Goal: Task Accomplishment & Management: Manage account settings

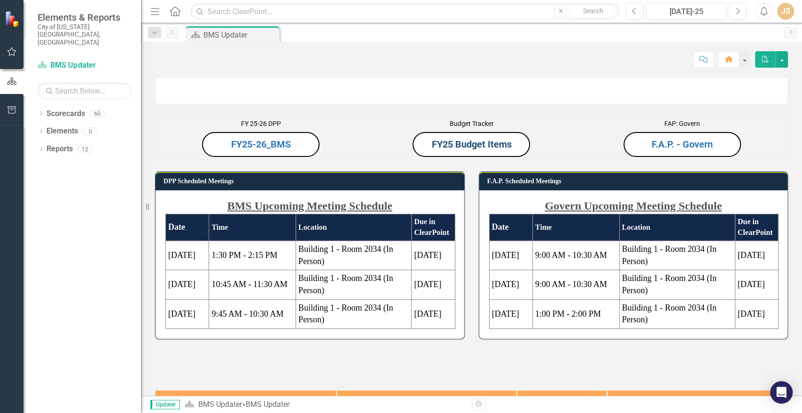
click at [489, 150] on link "FY25 Budget Items" at bounding box center [471, 144] width 80 height 11
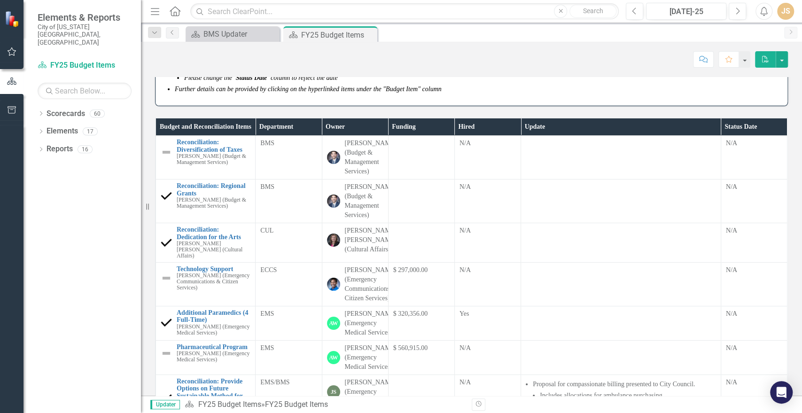
click at [41, 232] on div "Dropdown Scorecards 60 Dropdown Budget Tracker FY24 Budget Items FY25 Budget It…" at bounding box center [81, 259] width 117 height 307
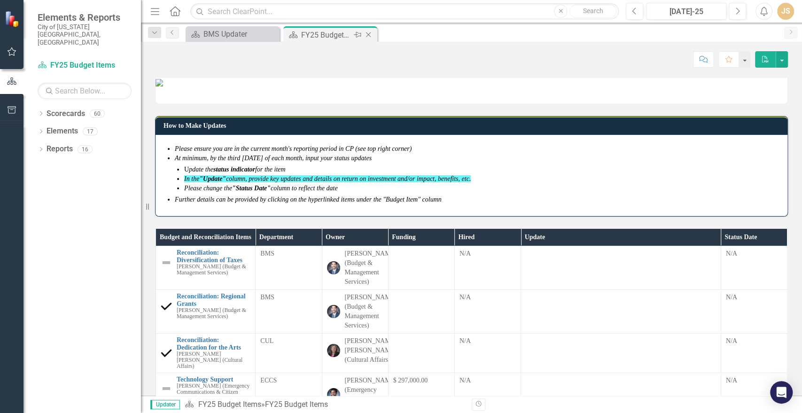
click at [366, 31] on icon "Close" at bounding box center [368, 35] width 9 height 8
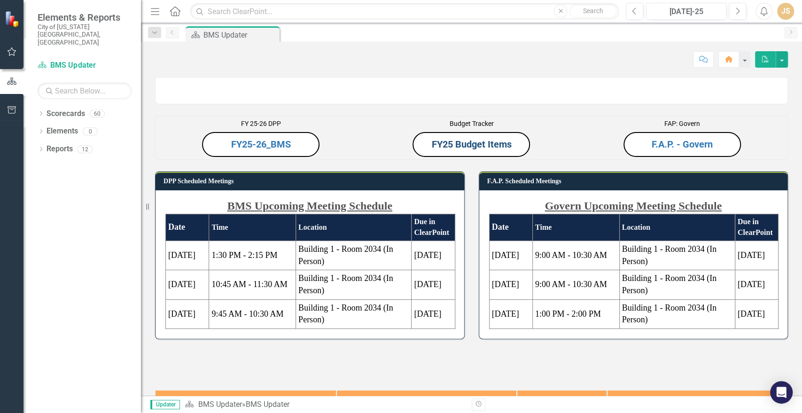
click at [454, 150] on link "FY25 Budget Items" at bounding box center [471, 144] width 80 height 11
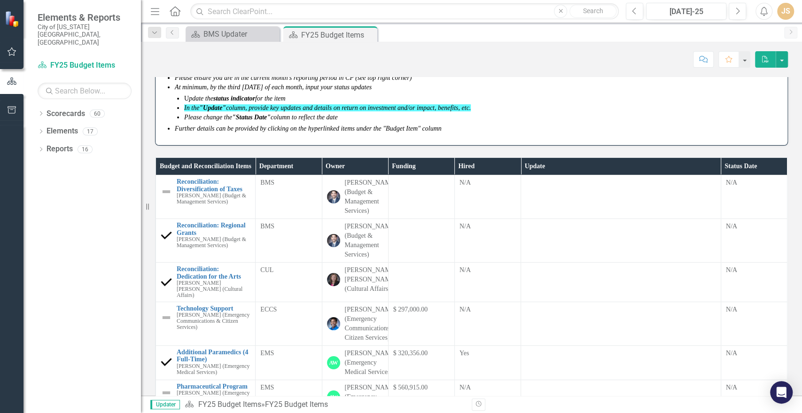
scroll to position [69, 0]
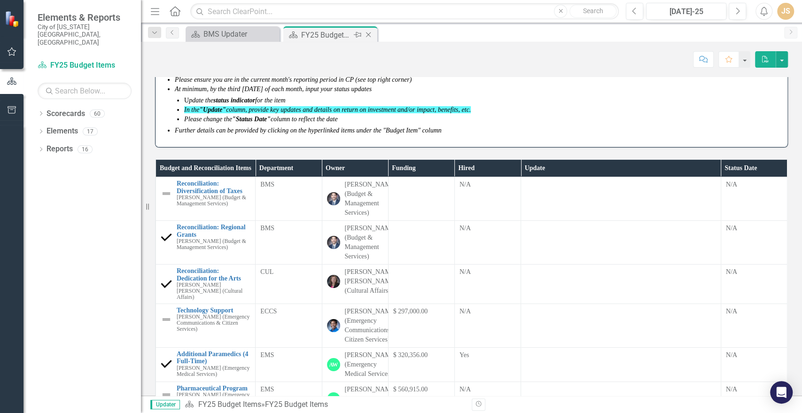
click at [367, 34] on icon "Close" at bounding box center [368, 35] width 9 height 8
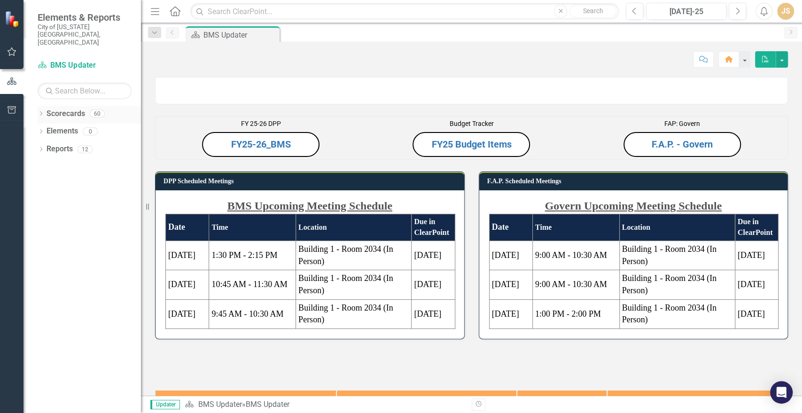
click at [41, 112] on icon "Dropdown" at bounding box center [41, 114] width 7 height 5
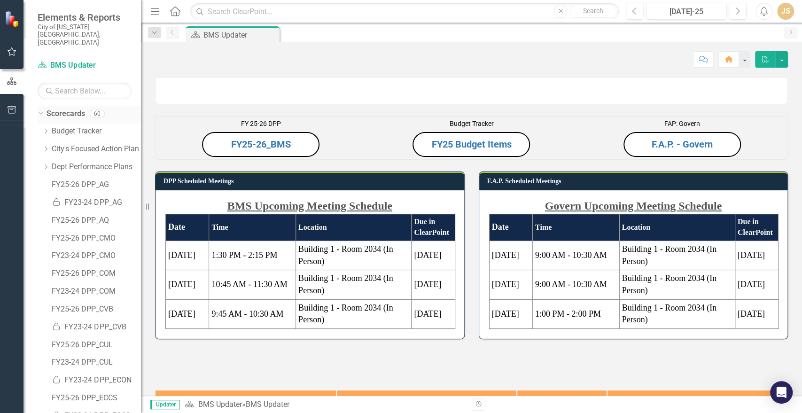
click at [47, 109] on link "Scorecards" at bounding box center [66, 114] width 39 height 11
click at [43, 110] on div "Dropdown" at bounding box center [39, 113] width 8 height 7
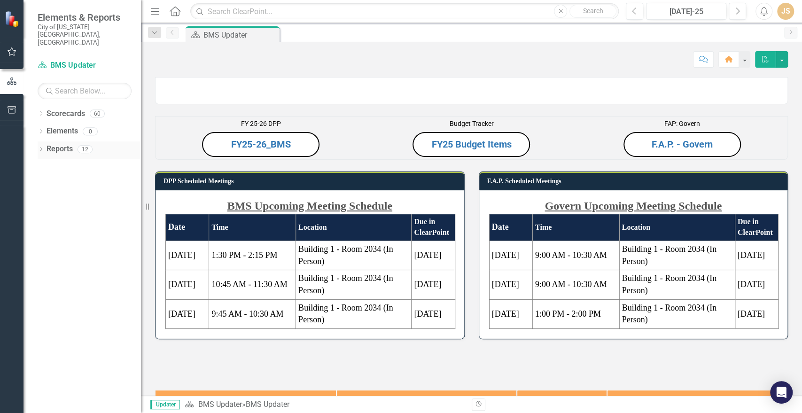
click at [38, 148] on icon "Dropdown" at bounding box center [41, 150] width 7 height 5
click at [61, 85] on div "Scorecard BMS Updater Search Dropdown Scorecards 60 Dropdown Budget Tracker FY2…" at bounding box center [81, 235] width 117 height 355
click at [70, 83] on input "text" at bounding box center [85, 91] width 94 height 16
type input "FY 26 Budget"
click at [556, 130] on p "Budget Tracker" at bounding box center [471, 124] width 206 height 11
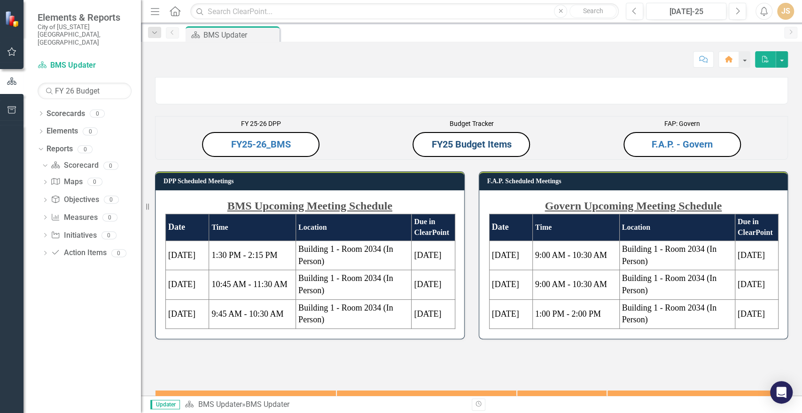
click at [503, 150] on link "FY25 Budget Items" at bounding box center [471, 144] width 80 height 11
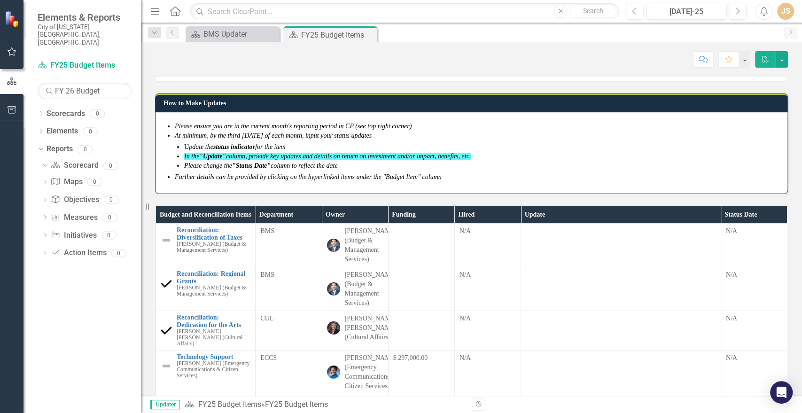
scroll to position [19, 0]
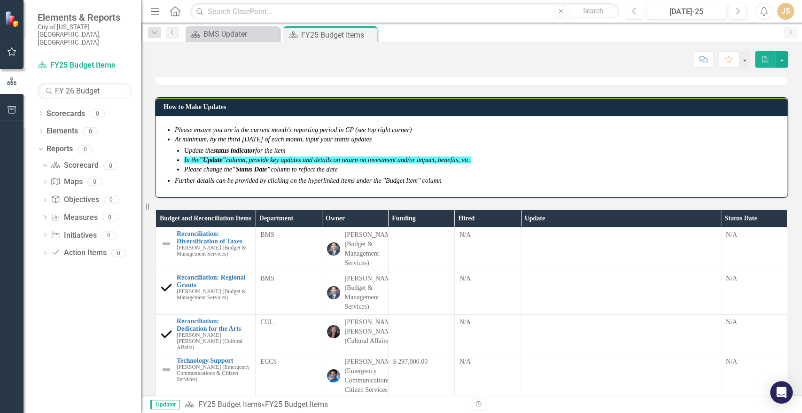
click at [643, 7] on button "Previous" at bounding box center [634, 11] width 17 height 17
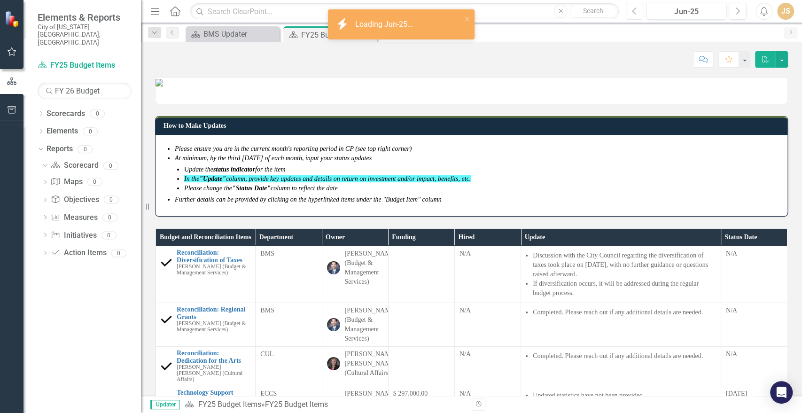
click at [633, 9] on icon "Previous" at bounding box center [634, 11] width 5 height 8
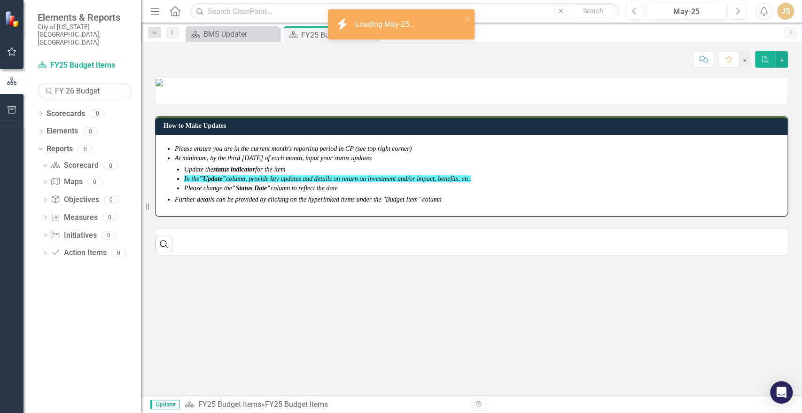
click at [735, 13] on icon "Next" at bounding box center [737, 11] width 5 height 8
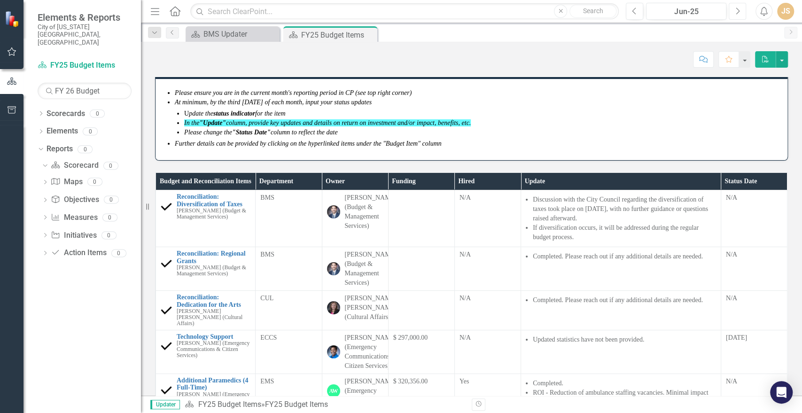
scroll to position [56, 0]
click at [729, 11] on button "Next" at bounding box center [737, 11] width 17 height 17
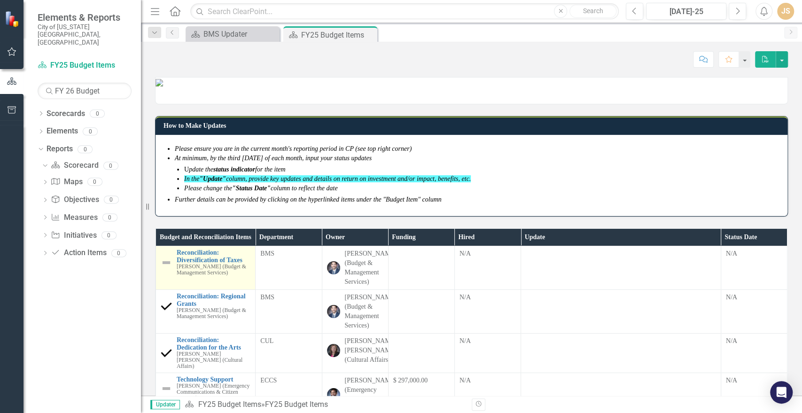
click at [170, 268] on img at bounding box center [166, 262] width 11 height 11
click at [168, 268] on img at bounding box center [166, 262] width 11 height 11
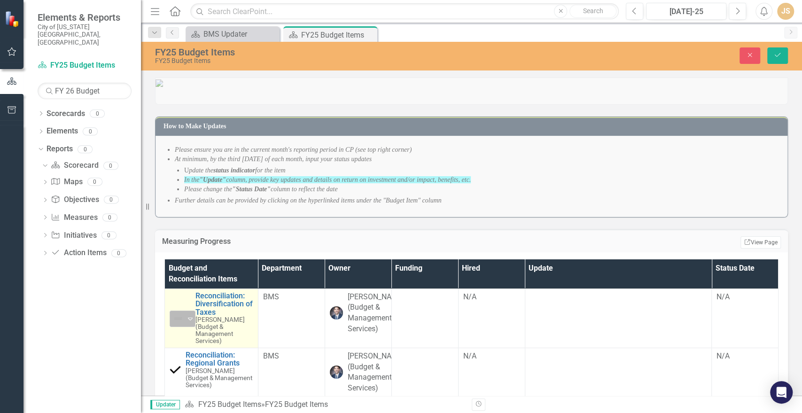
click at [183, 324] on img at bounding box center [177, 318] width 11 height 11
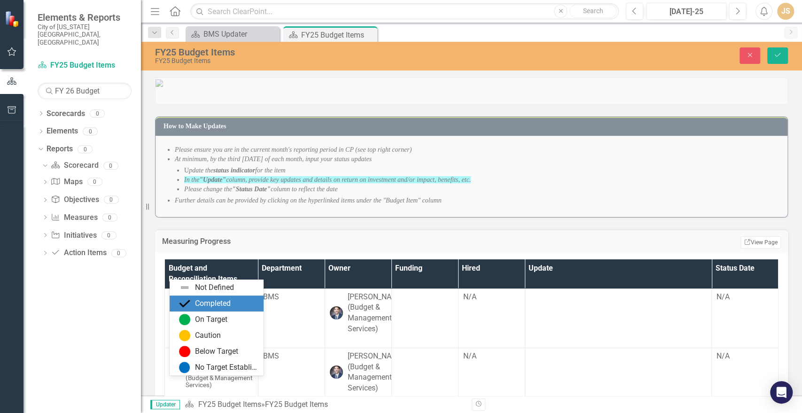
click at [210, 307] on div "Completed" at bounding box center [213, 303] width 36 height 11
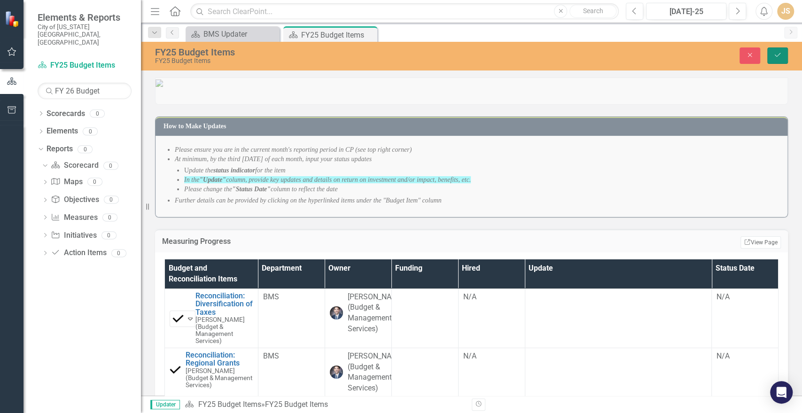
click at [773, 55] on button "Save" at bounding box center [777, 55] width 21 height 16
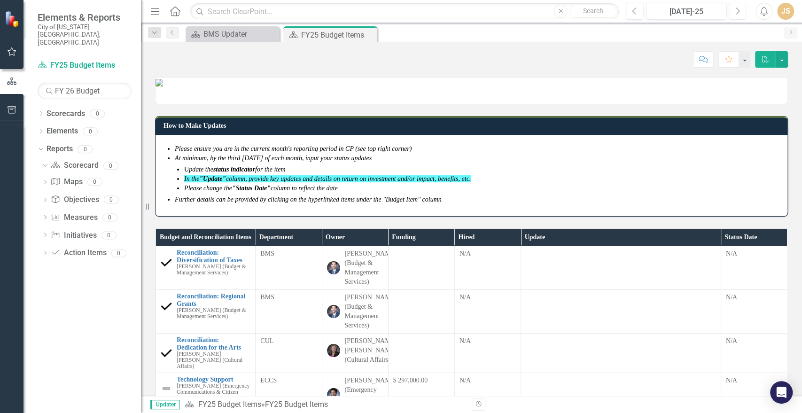
click at [735, 10] on icon "Next" at bounding box center [737, 11] width 5 height 8
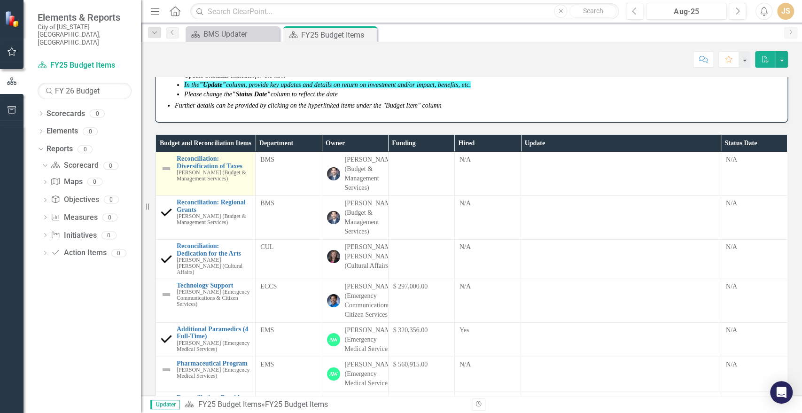
click at [169, 174] on img at bounding box center [166, 168] width 11 height 11
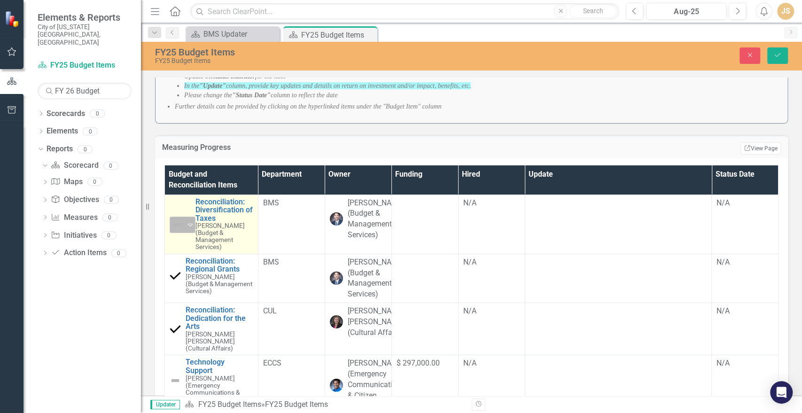
click at [175, 231] on div "Not Defined" at bounding box center [179, 224] width 14 height 13
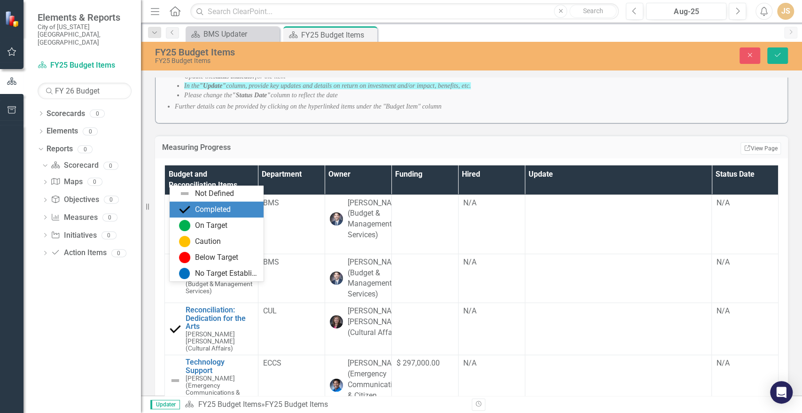
click at [218, 211] on div "Completed" at bounding box center [213, 209] width 36 height 11
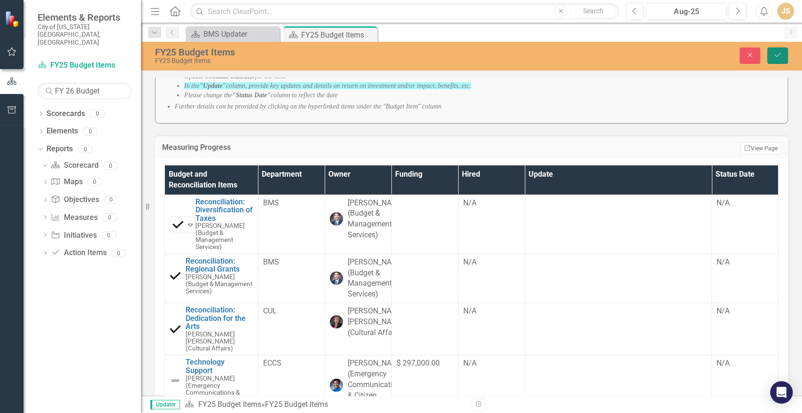
click at [783, 54] on button "Save" at bounding box center [777, 55] width 21 height 16
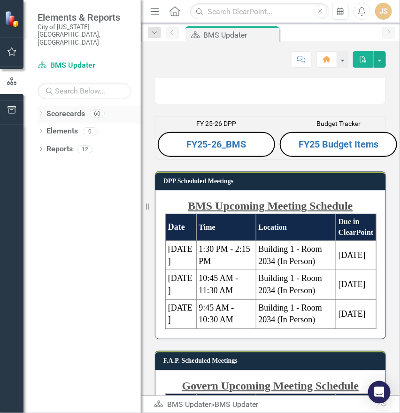
click at [42, 112] on icon "Dropdown" at bounding box center [41, 114] width 7 height 5
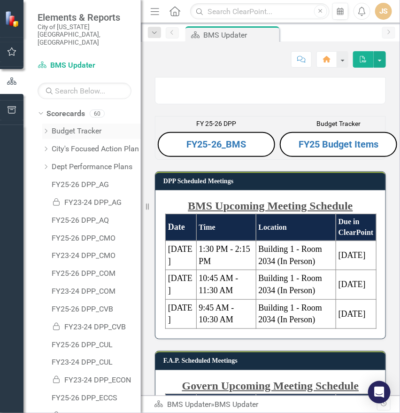
click at [45, 127] on div "Dropdown" at bounding box center [45, 131] width 7 height 8
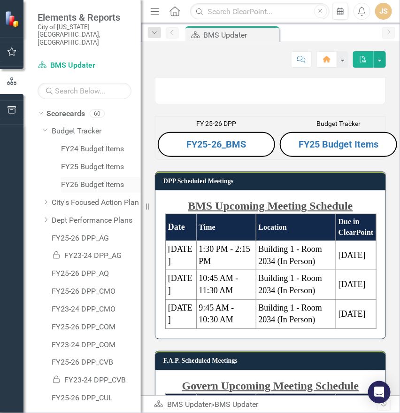
click at [72, 180] on link "FY26 Budget Items" at bounding box center [101, 185] width 80 height 11
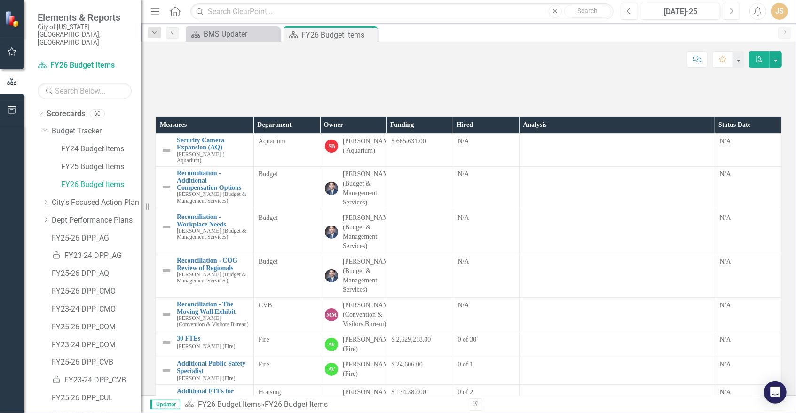
click at [400, 14] on button "Next" at bounding box center [730, 11] width 17 height 17
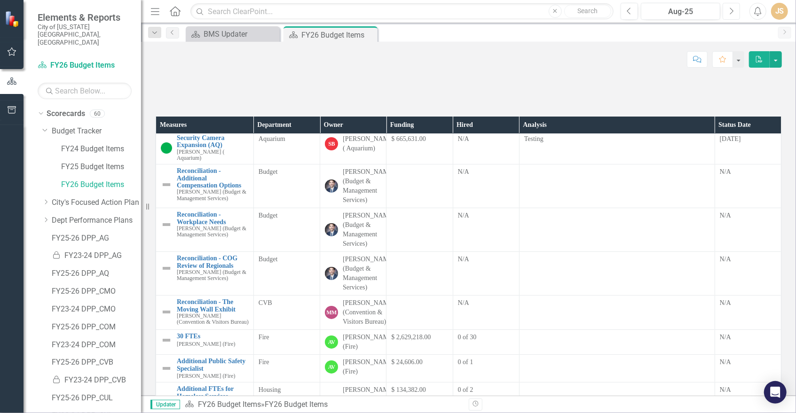
scroll to position [3, 0]
click at [400, 251] on td at bounding box center [419, 229] width 66 height 44
click at [207, 38] on div "BMS Updater" at bounding box center [234, 34] width 62 height 12
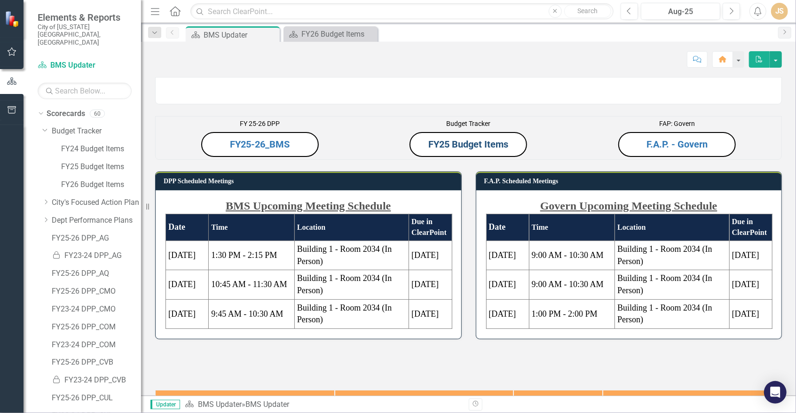
click at [400, 150] on link "FY25 Budget Items" at bounding box center [468, 144] width 80 height 11
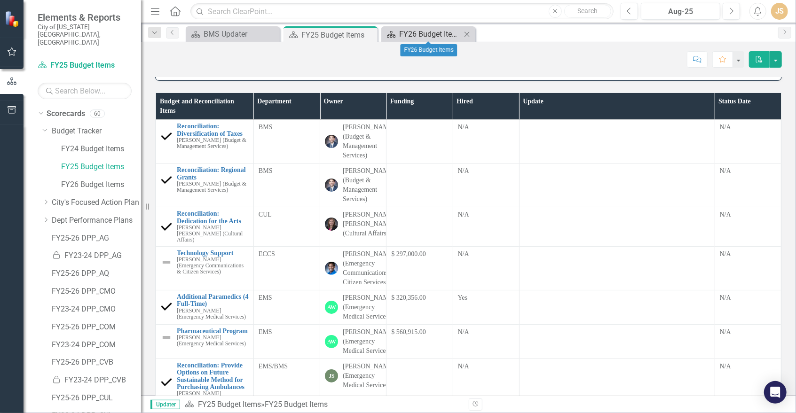
click at [400, 33] on div "FY26 Budget Items" at bounding box center [430, 34] width 62 height 12
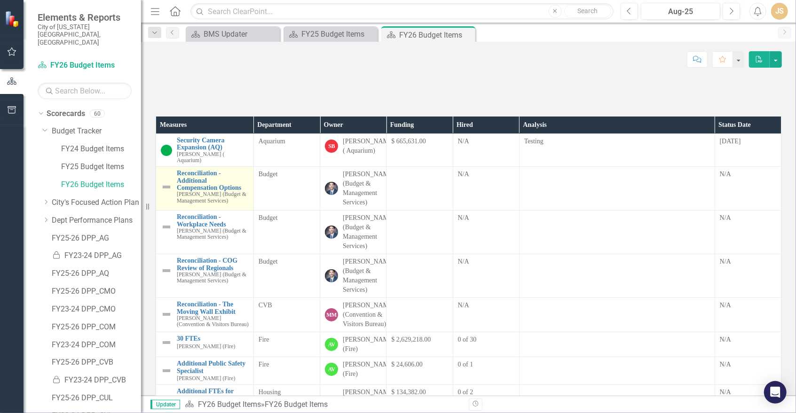
click at [168, 193] on img at bounding box center [166, 186] width 11 height 11
click at [166, 193] on img at bounding box center [166, 186] width 11 height 11
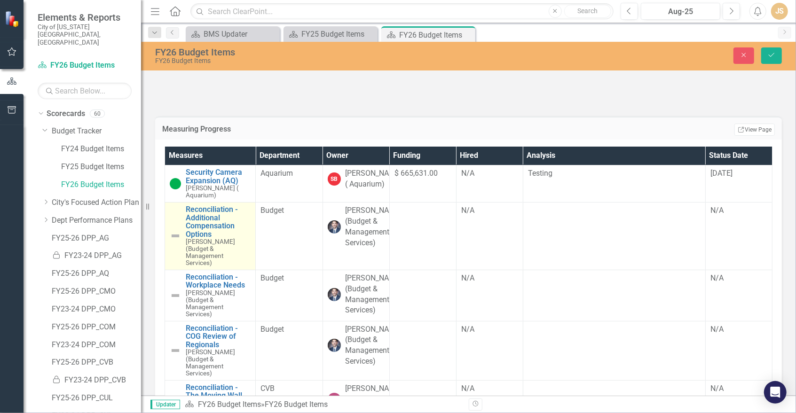
click at [172, 242] on img at bounding box center [175, 235] width 11 height 11
click at [175, 242] on img at bounding box center [175, 235] width 11 height 11
click at [177, 242] on img at bounding box center [175, 235] width 11 height 11
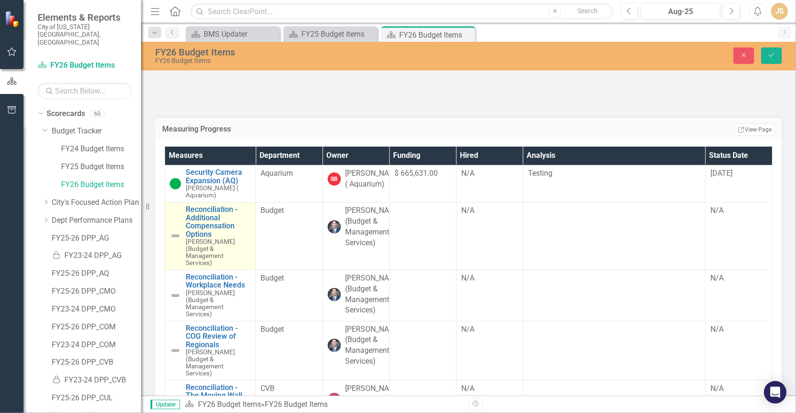
click at [177, 242] on img at bounding box center [175, 235] width 11 height 11
click at [174, 242] on img at bounding box center [175, 235] width 11 height 11
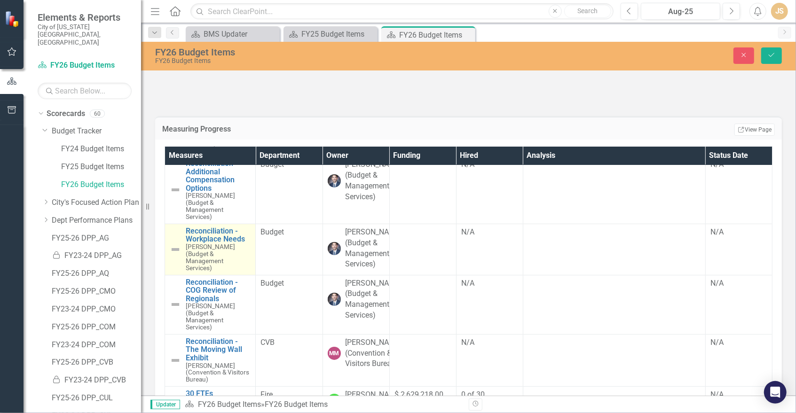
scroll to position [44, 0]
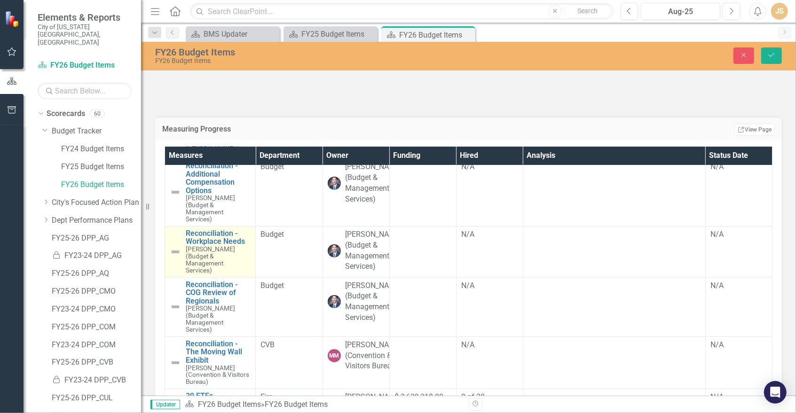
click at [174, 258] on img at bounding box center [175, 251] width 11 height 11
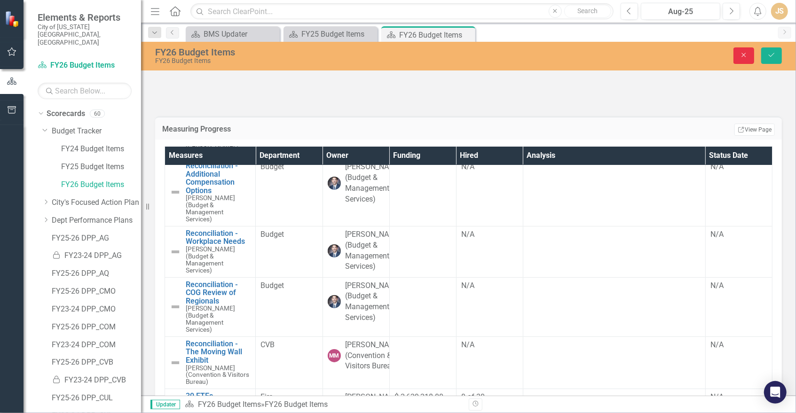
click at [400, 59] on button "Close" at bounding box center [743, 55] width 21 height 16
